Goal: Use online tool/utility: Utilize a website feature to perform a specific function

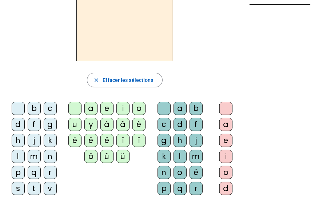
scroll to position [49, 0]
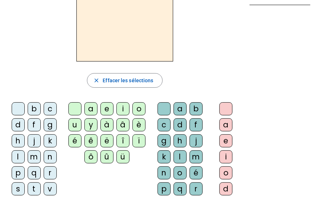
click at [33, 189] on div "t" at bounding box center [34, 188] width 13 height 13
click at [105, 108] on div "e" at bounding box center [106, 108] width 13 height 13
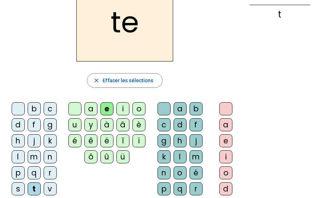
click at [17, 125] on div "d" at bounding box center [18, 124] width 13 height 13
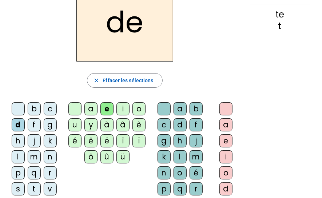
click at [33, 157] on div "m" at bounding box center [34, 156] width 13 height 13
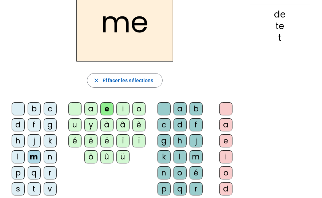
click at [90, 110] on div "a" at bounding box center [90, 108] width 13 height 13
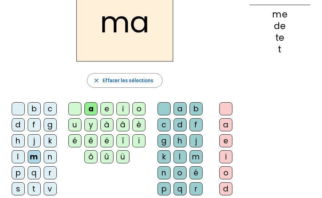
click at [16, 158] on div "l" at bounding box center [18, 156] width 13 height 13
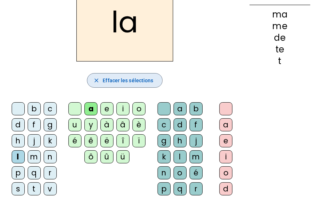
click at [99, 79] on mat-icon "close" at bounding box center [96, 80] width 7 height 7
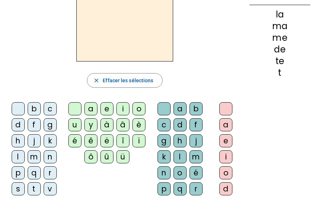
click at [32, 157] on div "m" at bounding box center [34, 156] width 13 height 13
click at [90, 108] on div "a" at bounding box center [90, 108] width 13 height 13
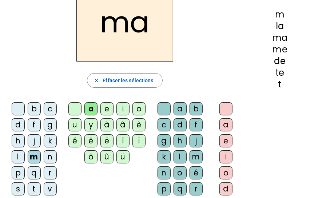
click at [166, 157] on div "l" at bounding box center [180, 156] width 13 height 13
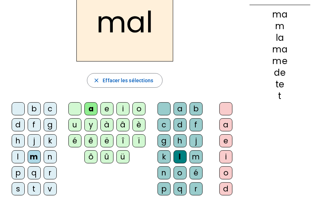
click at [121, 109] on div "i" at bounding box center [122, 108] width 13 height 13
